Goal: Task Accomplishment & Management: Use online tool/utility

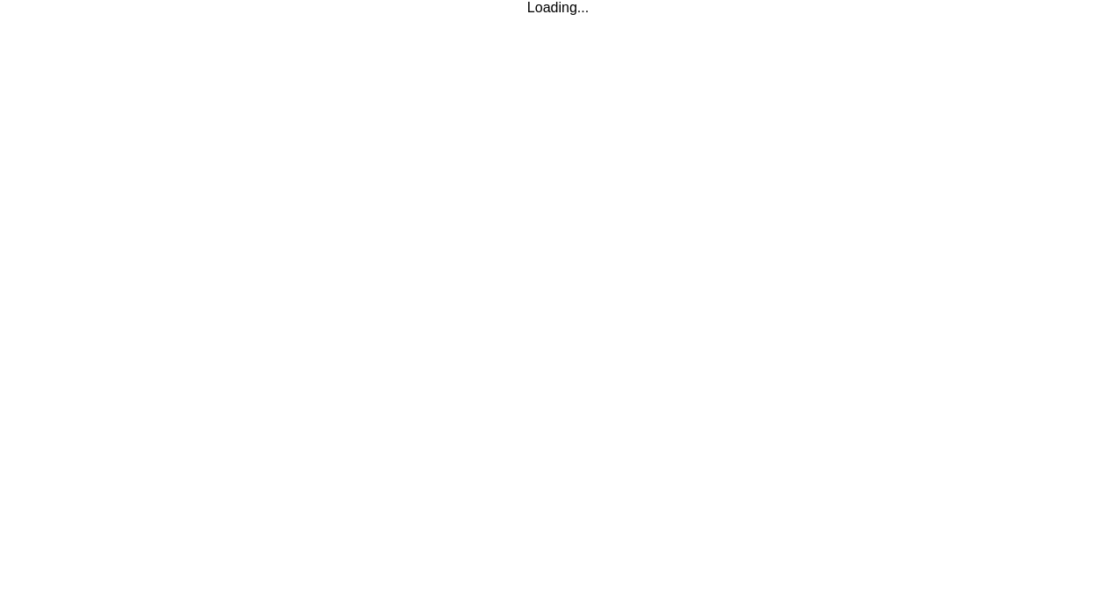
click at [293, 16] on html "Loading..." at bounding box center [558, 8] width 1116 height 16
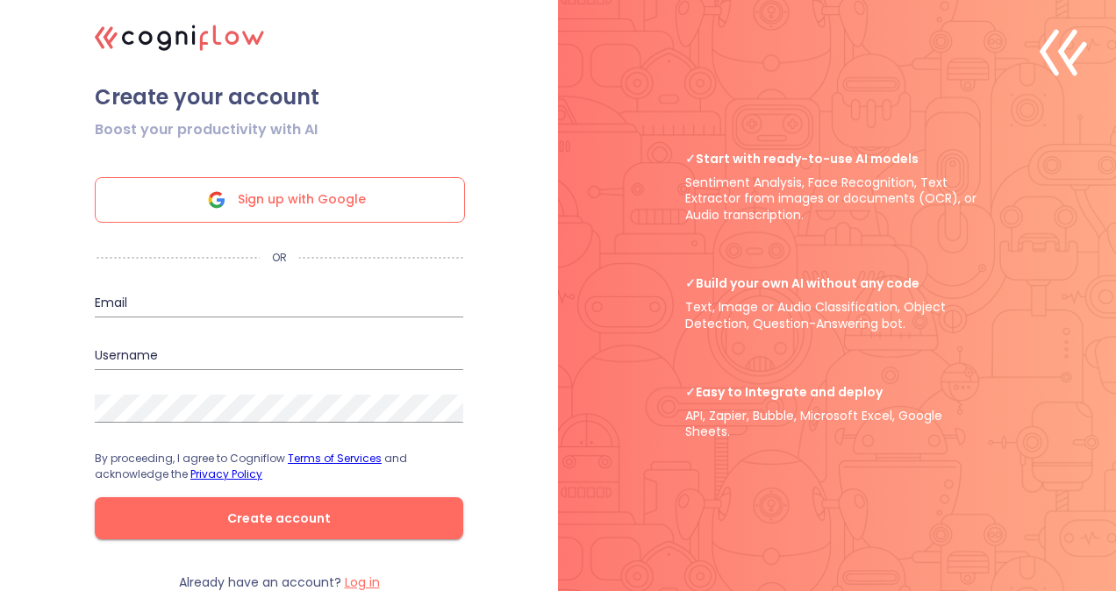
click at [293, 198] on span "Sign up with Google" at bounding box center [302, 200] width 128 height 44
click at [290, 193] on span "Sign up with Google" at bounding box center [302, 200] width 128 height 44
click at [298, 205] on span "Sign up with Google" at bounding box center [302, 200] width 128 height 44
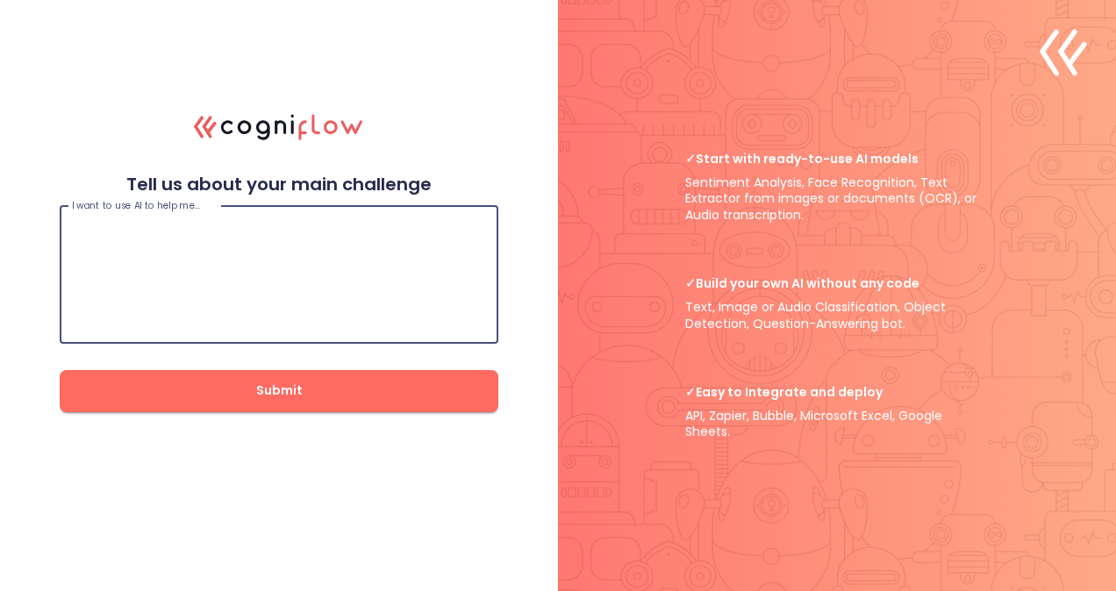
click at [329, 245] on textarea at bounding box center [279, 274] width 414 height 105
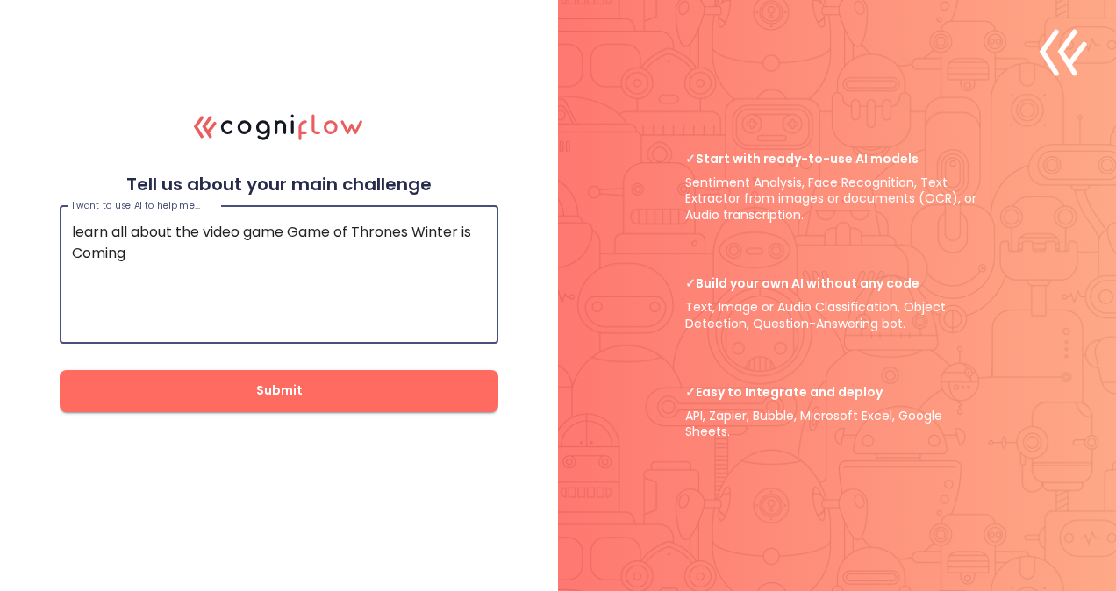
click at [260, 298] on textarea "learn all about the video game Game of Thrones Winter is Coming" at bounding box center [279, 274] width 414 height 105
click at [287, 232] on textarea "learn all about the video game Game of Thrones Winter is Coming" at bounding box center [279, 274] width 414 height 105
type textarea "learn all about the video game: Game of Thrones Winter is Coming"
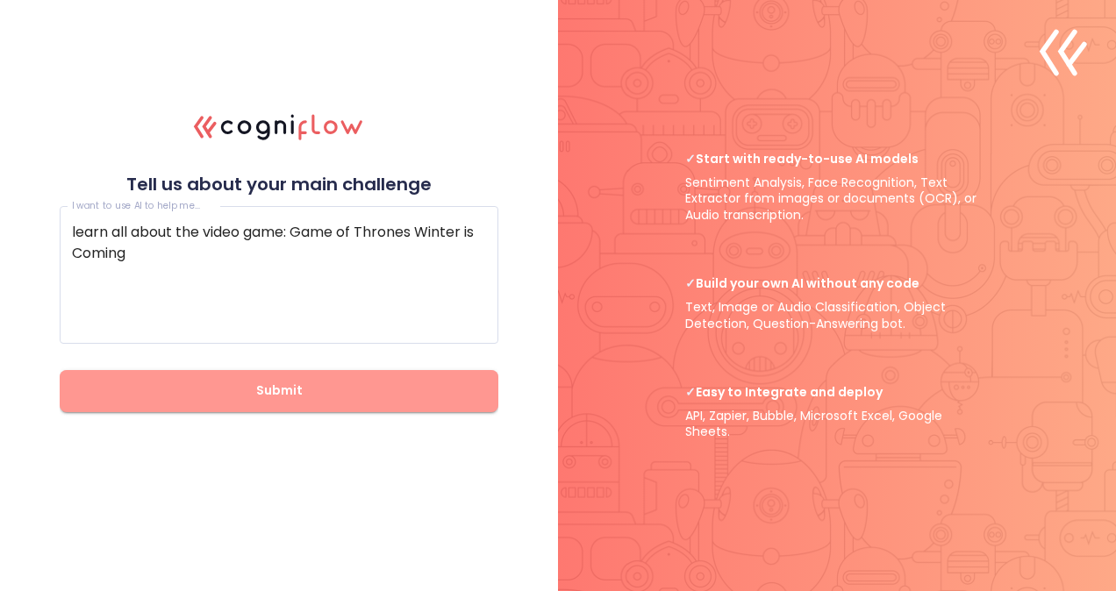
click at [294, 397] on span "Submit" at bounding box center [279, 391] width 383 height 22
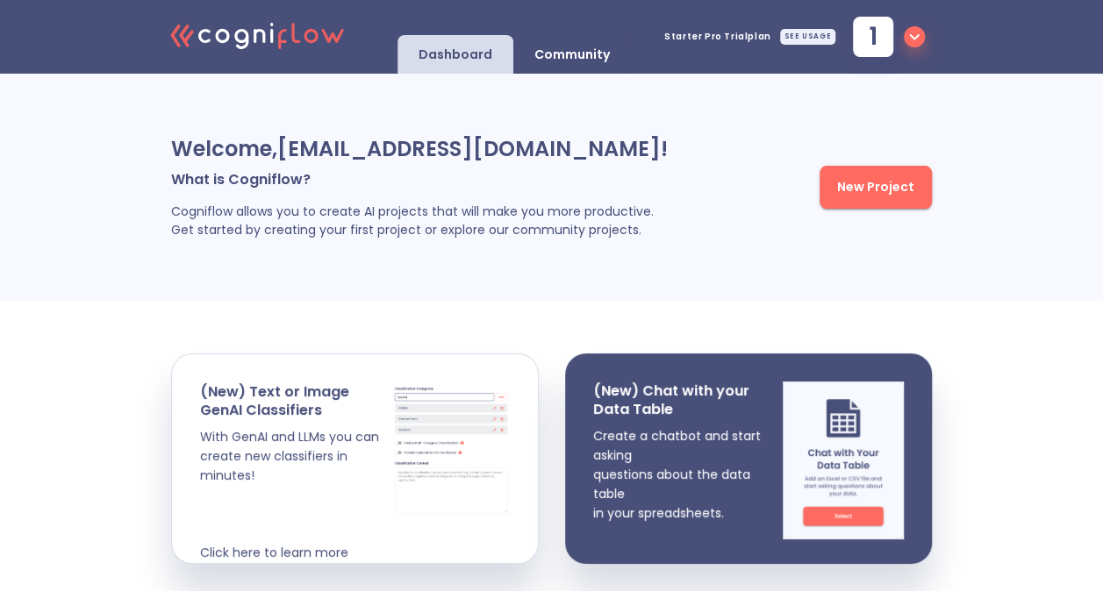
click at [858, 183] on span "New Project" at bounding box center [875, 187] width 77 height 22
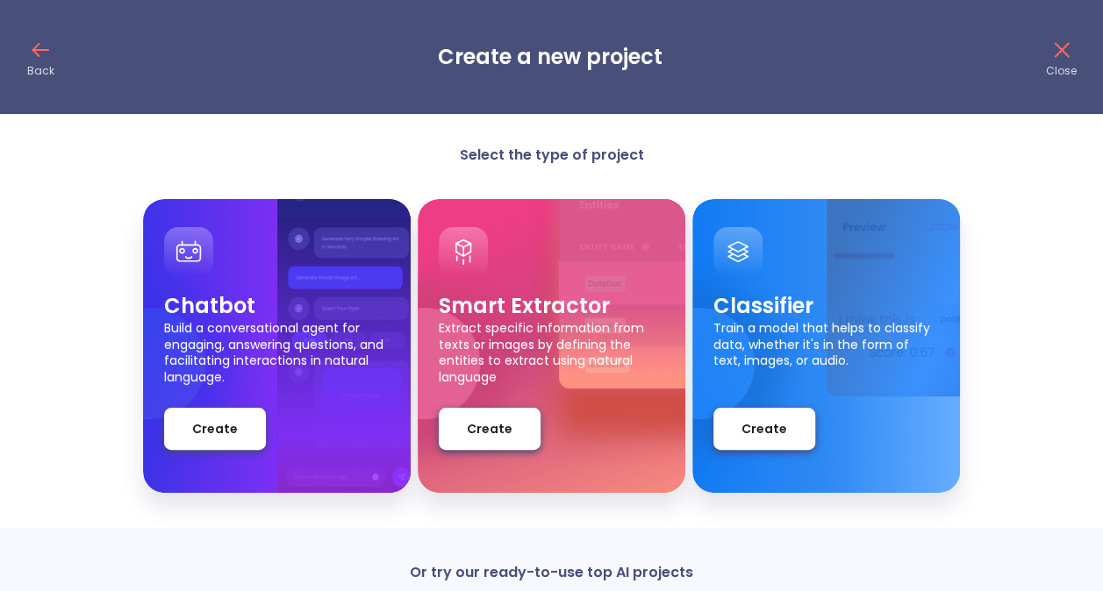
click at [707, 308] on div "Classifier Train a model that helps to classify data, whether it's in the form …" at bounding box center [826, 346] width 268 height 294
click at [240, 430] on button "Create" at bounding box center [215, 429] width 102 height 42
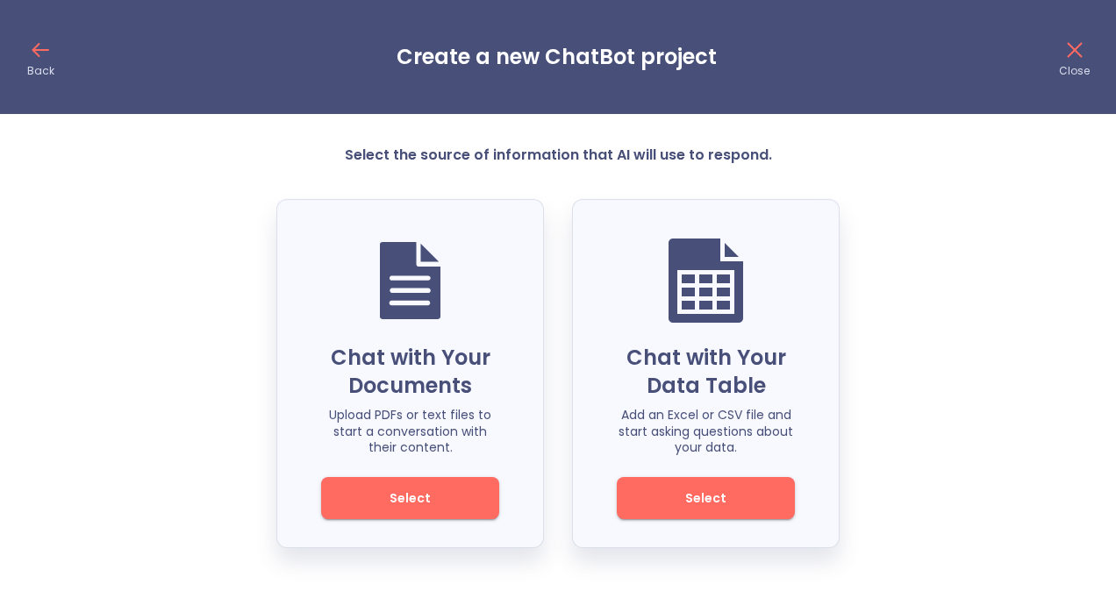
click at [29, 45] on icon at bounding box center [40, 50] width 28 height 28
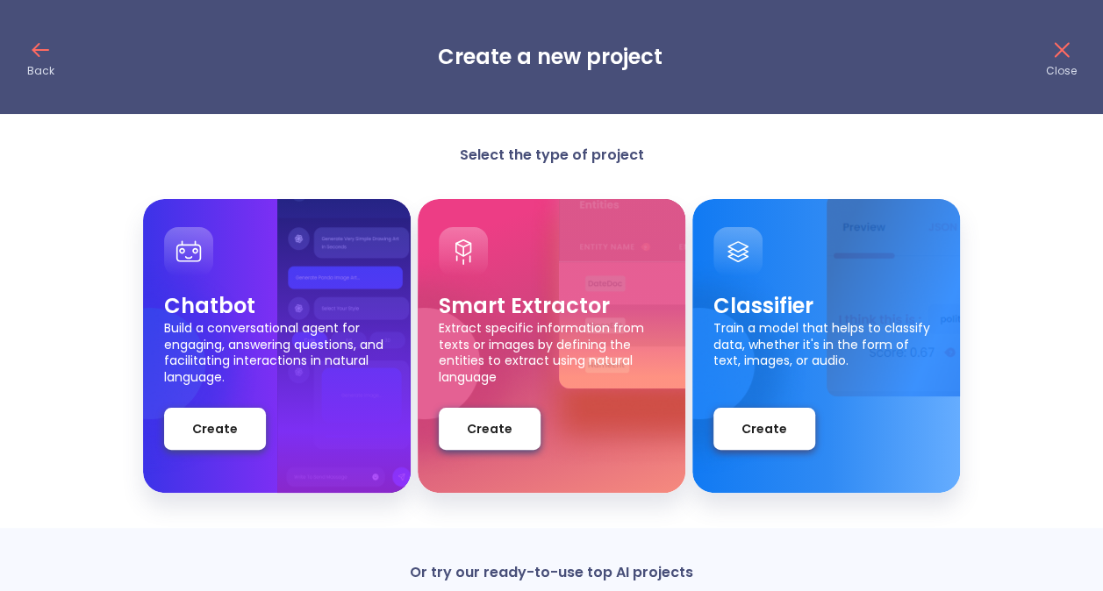
click at [219, 428] on span "Create" at bounding box center [215, 430] width 46 height 22
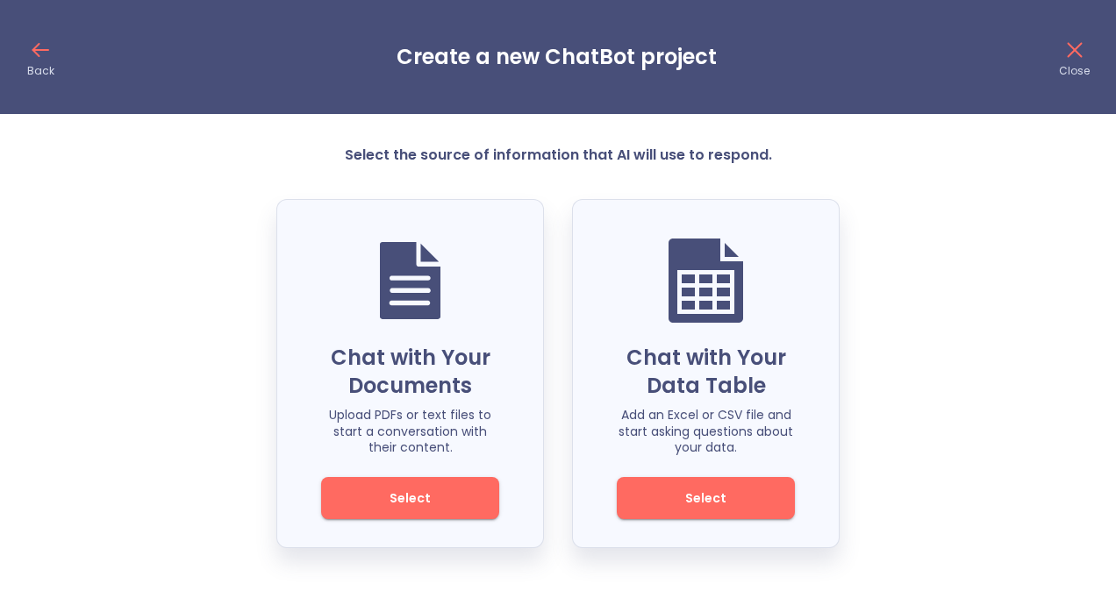
click at [406, 498] on span "Select" at bounding box center [410, 499] width 118 height 22
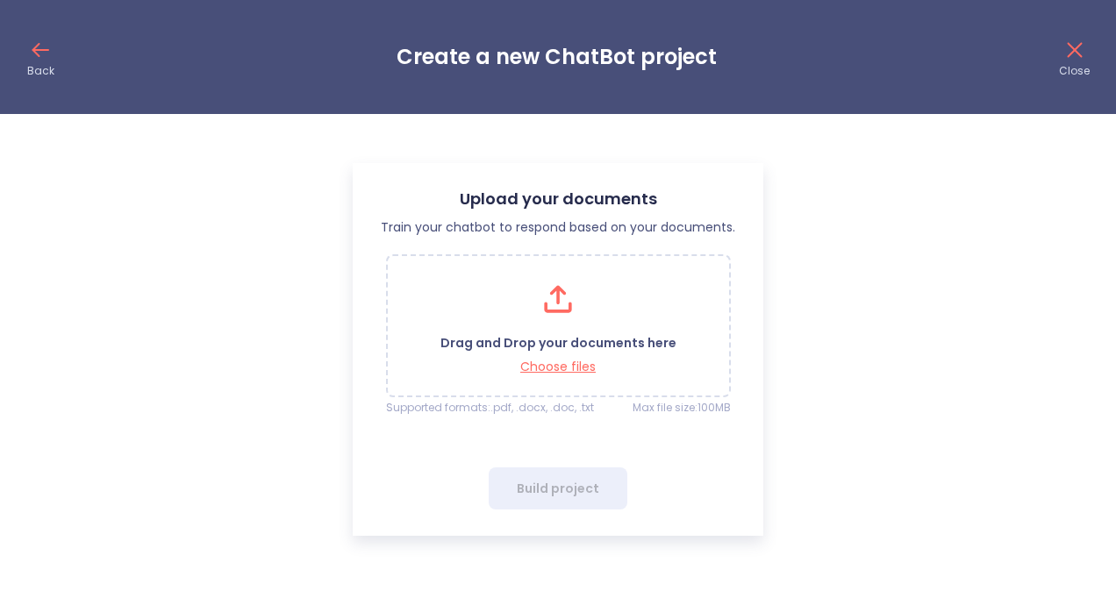
click at [39, 59] on icon at bounding box center [40, 50] width 28 height 28
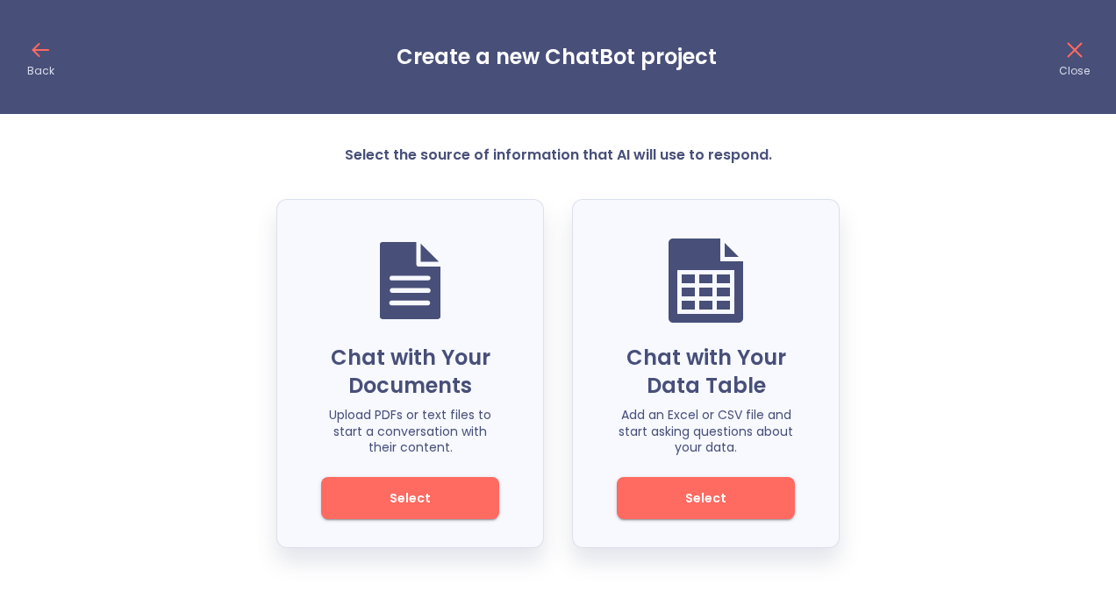
click at [42, 53] on icon at bounding box center [40, 50] width 28 height 28
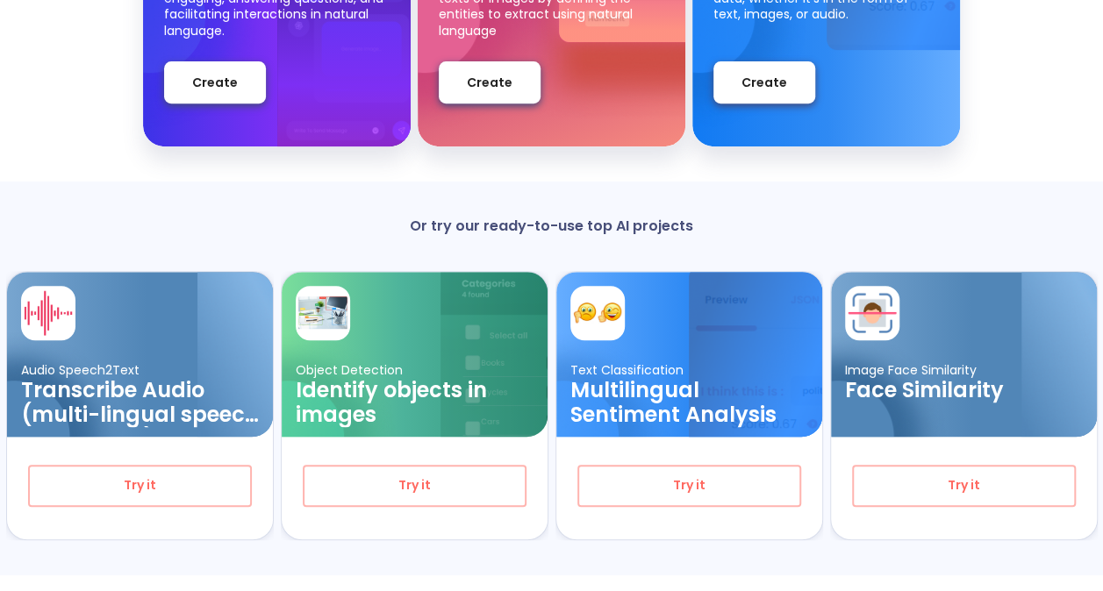
scroll to position [362, 0]
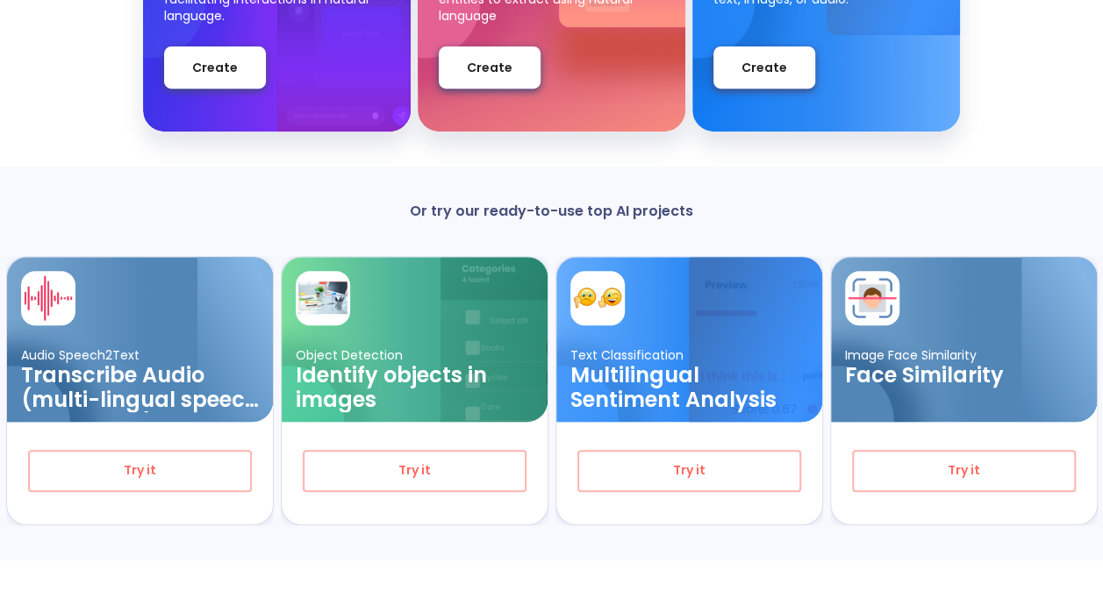
click at [897, 464] on span "Try it" at bounding box center [964, 471] width 164 height 22
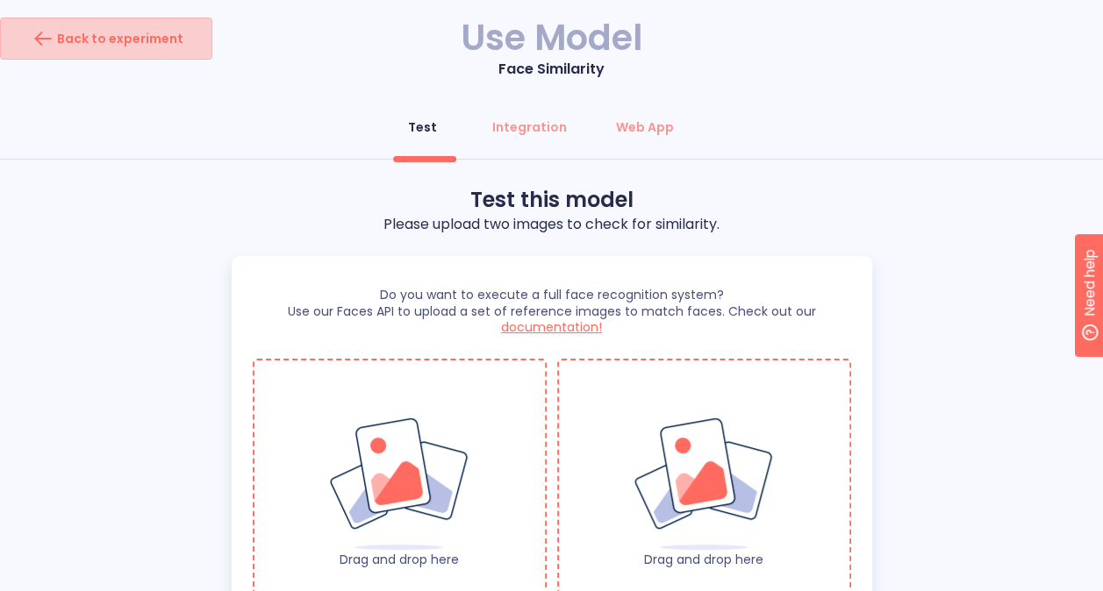
click at [118, 44] on div "Back to experiment" at bounding box center [106, 39] width 154 height 28
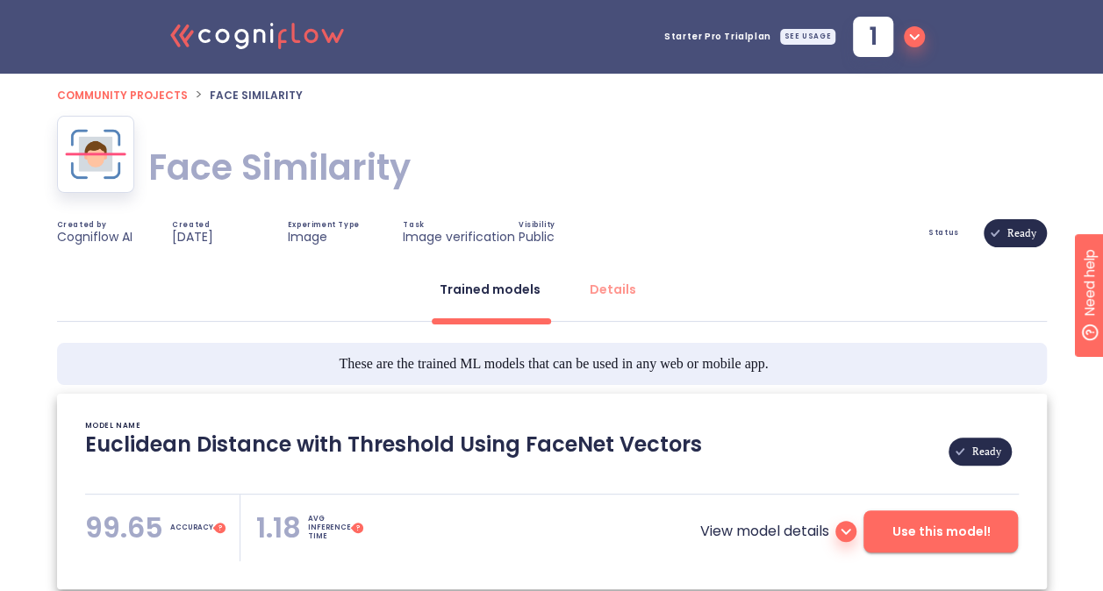
type textarea "[[DATE] 23:49:35]- Pretrained Model: Facenet512 [[DATE] 23:49:35]- Model pretra…"
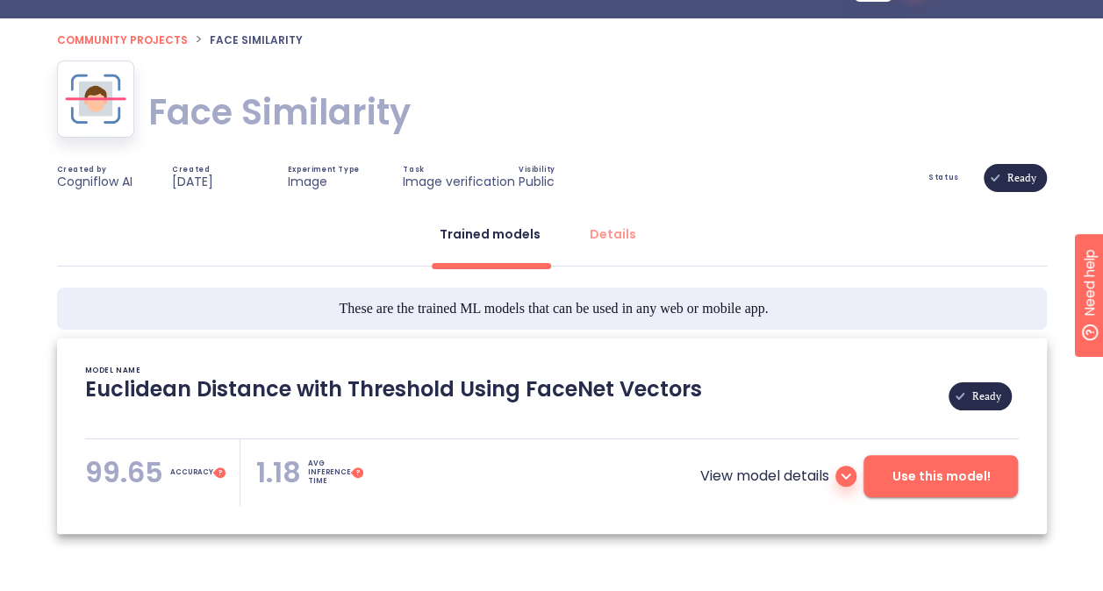
scroll to position [54, 0]
